Goal: Task Accomplishment & Management: Manage account settings

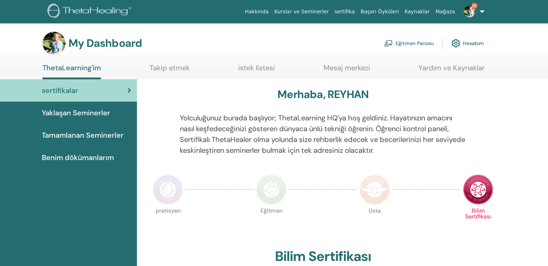
click at [416, 42] on link "Eğitmen Panosu" at bounding box center [409, 43] width 50 height 16
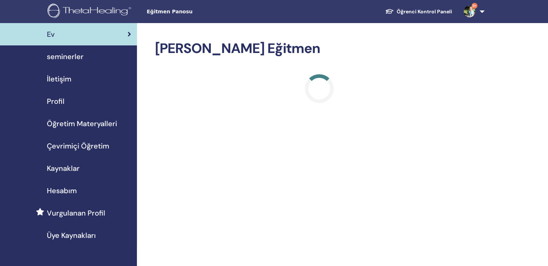
click at [68, 54] on span "seminerler" at bounding box center [65, 56] width 37 height 11
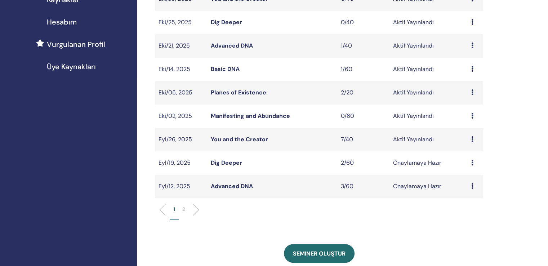
scroll to position [180, 0]
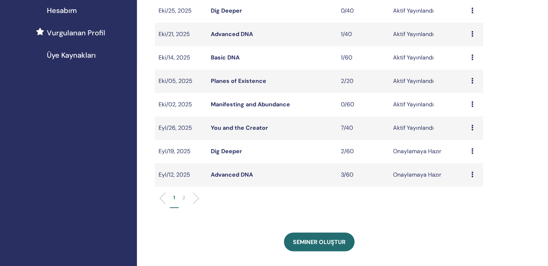
click at [242, 124] on link "You and the Creator" at bounding box center [239, 128] width 57 height 8
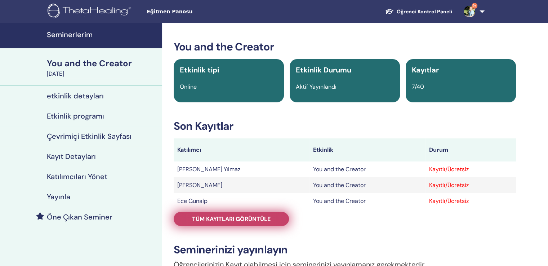
click at [233, 215] on span "Tüm kayıtları görüntüle" at bounding box center [231, 219] width 79 height 8
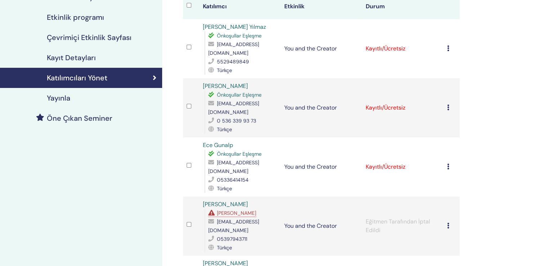
scroll to position [36, 0]
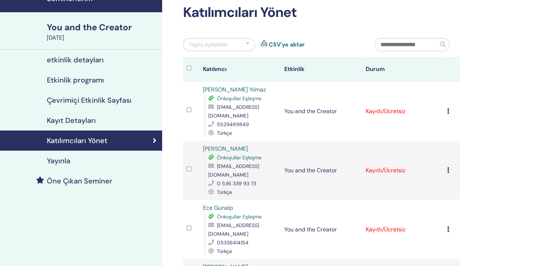
click at [75, 26] on div "You and the Creator" at bounding box center [102, 27] width 111 height 12
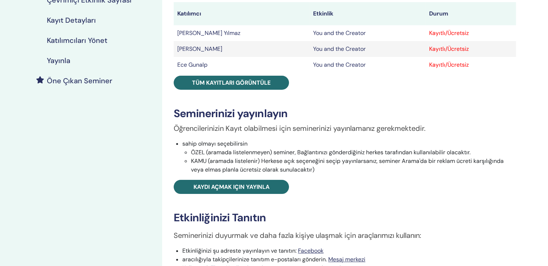
scroll to position [180, 0]
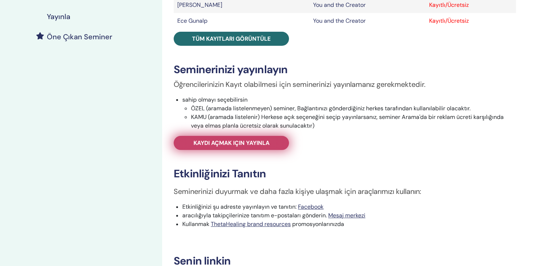
click at [229, 139] on span "Kaydı açmak için yayınla" at bounding box center [232, 143] width 76 height 8
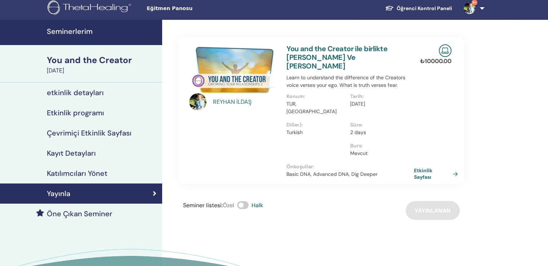
scroll to position [0, 0]
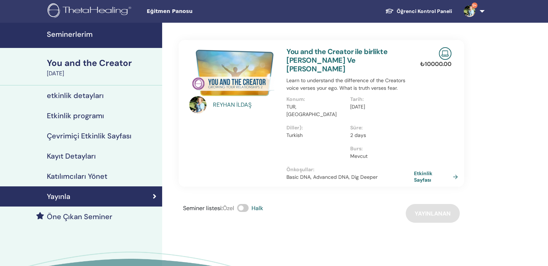
click at [84, 62] on div "You and the Creator" at bounding box center [102, 63] width 111 height 12
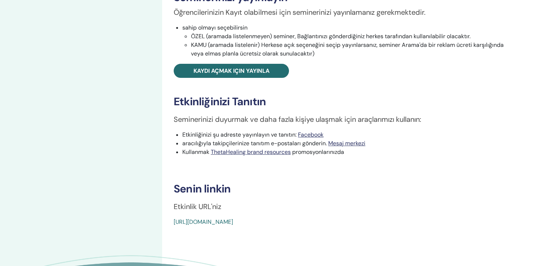
scroll to position [253, 0]
